Goal: Task Accomplishment & Management: Complete application form

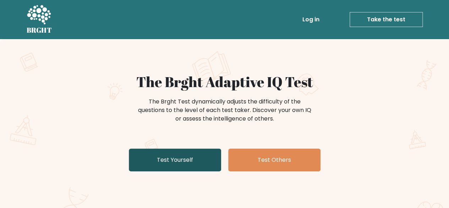
click at [159, 152] on link "Test Yourself" at bounding box center [175, 159] width 92 height 23
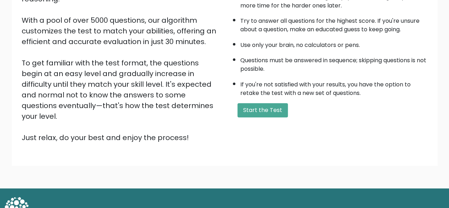
scroll to position [117, 0]
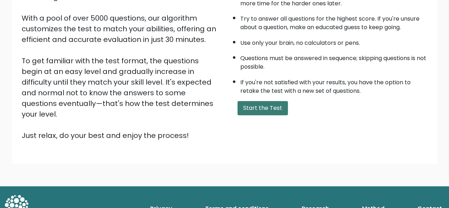
click at [269, 105] on button "Start the Test" at bounding box center [262, 108] width 50 height 14
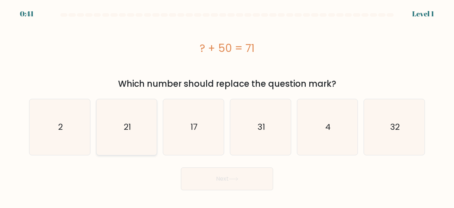
click at [121, 125] on icon "21" at bounding box center [127, 127] width 56 height 56
click at [227, 106] on input "b. 21" at bounding box center [227, 105] width 0 height 2
radio input "true"
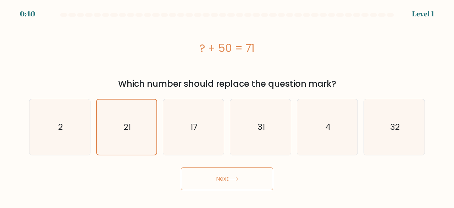
click at [206, 171] on button "Next" at bounding box center [227, 178] width 92 height 23
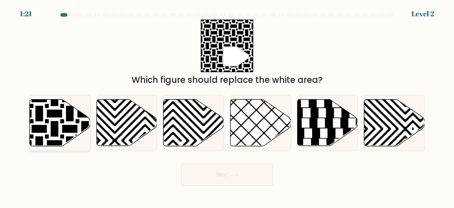
click at [54, 130] on icon at bounding box center [39, 98] width 122 height 122
click at [227, 106] on input "a." at bounding box center [227, 105] width 0 height 2
radio input "true"
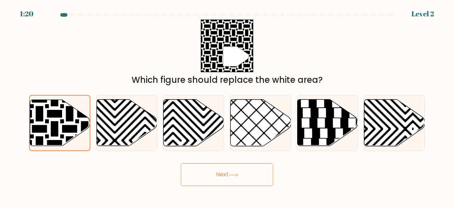
click at [220, 171] on button "Next" at bounding box center [227, 174] width 92 height 23
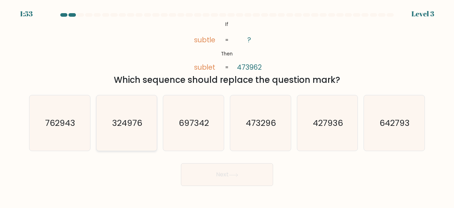
click at [128, 124] on text "324976" at bounding box center [127, 123] width 30 height 12
click at [227, 106] on input "b. 324976" at bounding box center [227, 105] width 0 height 2
radio input "true"
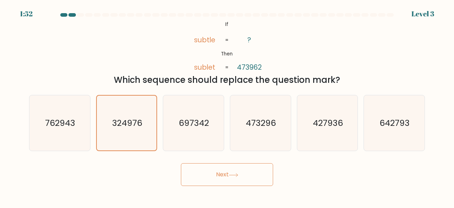
click at [221, 172] on button "Next" at bounding box center [227, 174] width 92 height 23
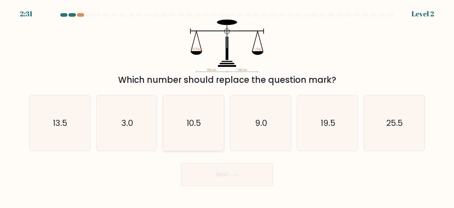
click at [216, 115] on icon "10.5" at bounding box center [194, 123] width 56 height 56
click at [227, 106] on input "c. 10.5" at bounding box center [227, 105] width 0 height 2
radio input "true"
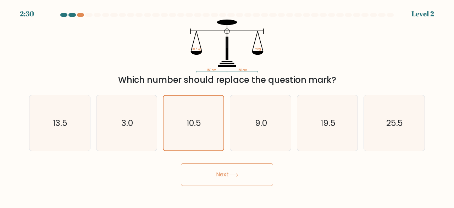
click at [230, 182] on button "Next" at bounding box center [227, 174] width 92 height 23
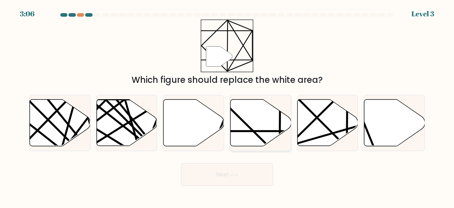
click at [256, 141] on icon at bounding box center [261, 122] width 61 height 46
click at [228, 106] on input "d." at bounding box center [227, 105] width 0 height 2
radio input "true"
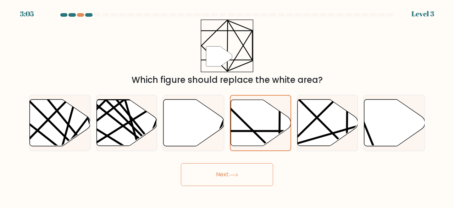
click at [248, 175] on button "Next" at bounding box center [227, 174] width 92 height 23
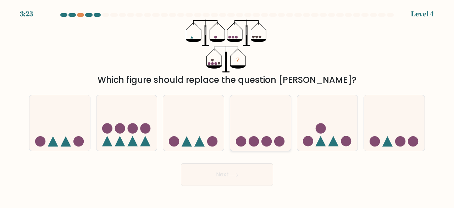
click at [270, 149] on div at bounding box center [260, 123] width 61 height 56
click at [228, 106] on input "d." at bounding box center [227, 105] width 0 height 2
radio input "true"
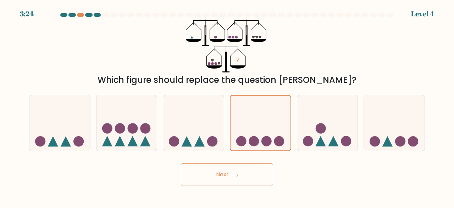
click at [251, 176] on button "Next" at bounding box center [227, 174] width 92 height 23
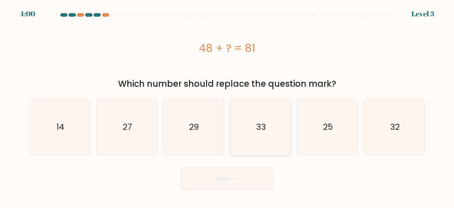
click at [261, 128] on text "33" at bounding box center [261, 127] width 10 height 12
click at [228, 106] on input "d. 33" at bounding box center [227, 105] width 0 height 2
radio input "true"
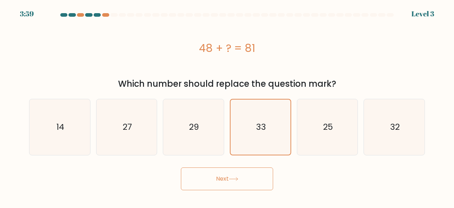
click at [229, 181] on button "Next" at bounding box center [227, 178] width 92 height 23
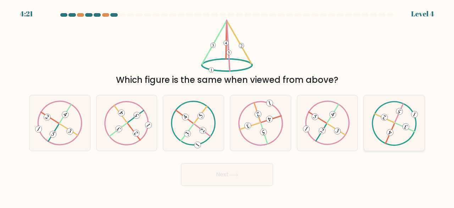
click at [393, 132] on 134 at bounding box center [390, 132] width 9 height 9
click at [228, 106] on input "f." at bounding box center [227, 105] width 0 height 2
radio input "true"
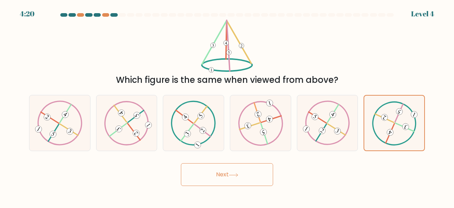
click at [242, 180] on button "Next" at bounding box center [227, 174] width 92 height 23
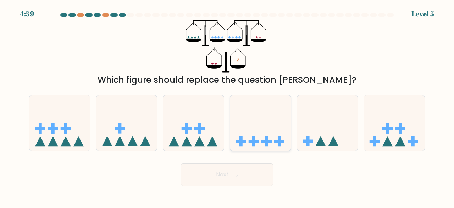
click at [258, 127] on icon at bounding box center [260, 123] width 61 height 50
click at [228, 106] on input "d." at bounding box center [227, 105] width 0 height 2
radio input "true"
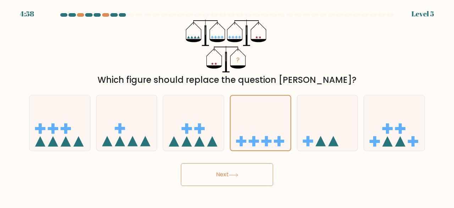
click at [235, 168] on button "Next" at bounding box center [227, 174] width 92 height 23
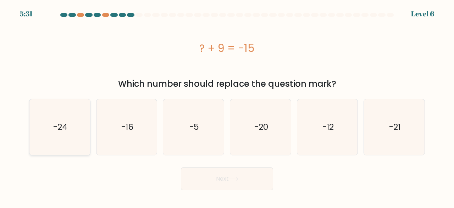
click at [77, 127] on icon "-24" at bounding box center [60, 127] width 56 height 56
click at [227, 106] on input "a. -24" at bounding box center [227, 105] width 0 height 2
radio input "true"
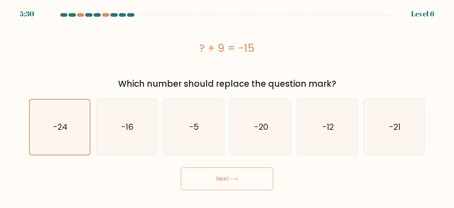
click at [222, 184] on button "Next" at bounding box center [227, 178] width 92 height 23
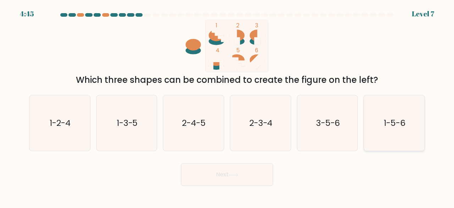
click at [379, 129] on icon "1-5-6" at bounding box center [395, 123] width 56 height 56
click at [228, 106] on input "f. 1-5-6" at bounding box center [227, 105] width 0 height 2
radio input "true"
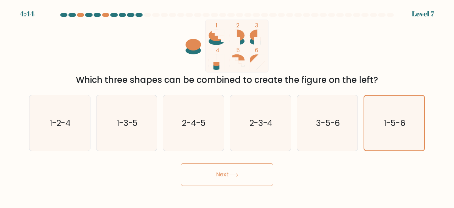
click at [236, 169] on button "Next" at bounding box center [227, 174] width 92 height 23
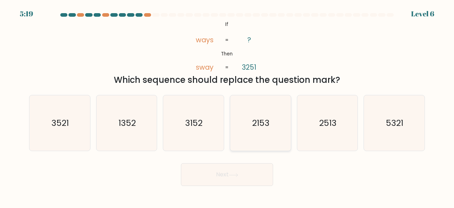
click at [265, 133] on icon "2153" at bounding box center [261, 123] width 56 height 56
click at [228, 106] on input "d. 2153" at bounding box center [227, 105] width 0 height 2
radio input "true"
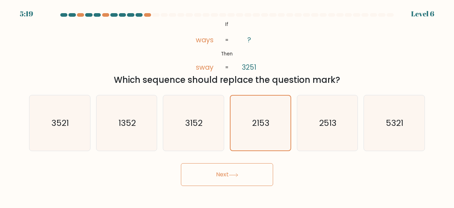
click at [250, 170] on button "Next" at bounding box center [227, 174] width 92 height 23
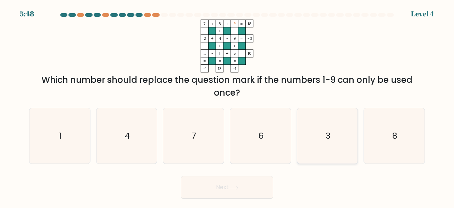
click at [326, 150] on icon "3" at bounding box center [328, 136] width 56 height 56
click at [228, 106] on input "e. 3" at bounding box center [227, 105] width 0 height 2
radio input "true"
click at [256, 183] on button "Next" at bounding box center [227, 187] width 92 height 23
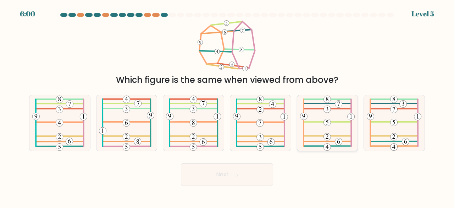
click at [336, 133] on icon at bounding box center [327, 123] width 55 height 56
click at [228, 106] on input "e." at bounding box center [227, 105] width 0 height 2
radio input "true"
click at [252, 164] on button "Next" at bounding box center [227, 174] width 92 height 23
